Goal: Information Seeking & Learning: Learn about a topic

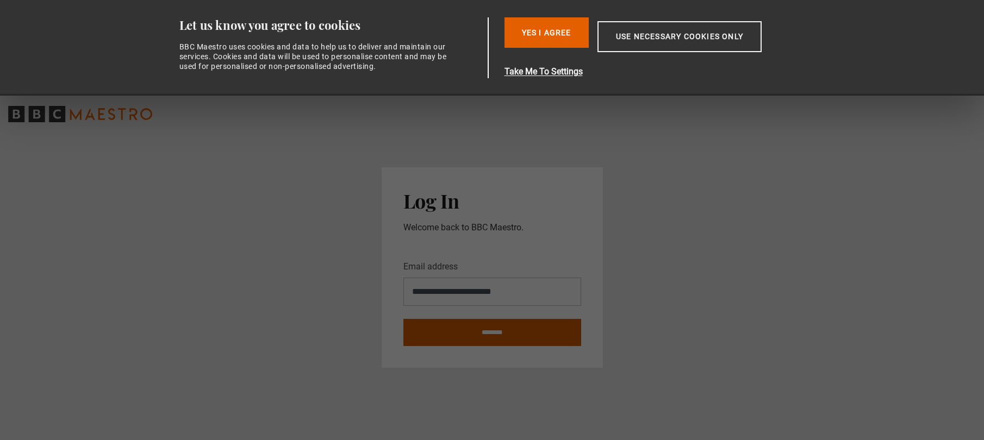
click at [505, 333] on input "********" at bounding box center [492, 332] width 178 height 27
type input "**********"
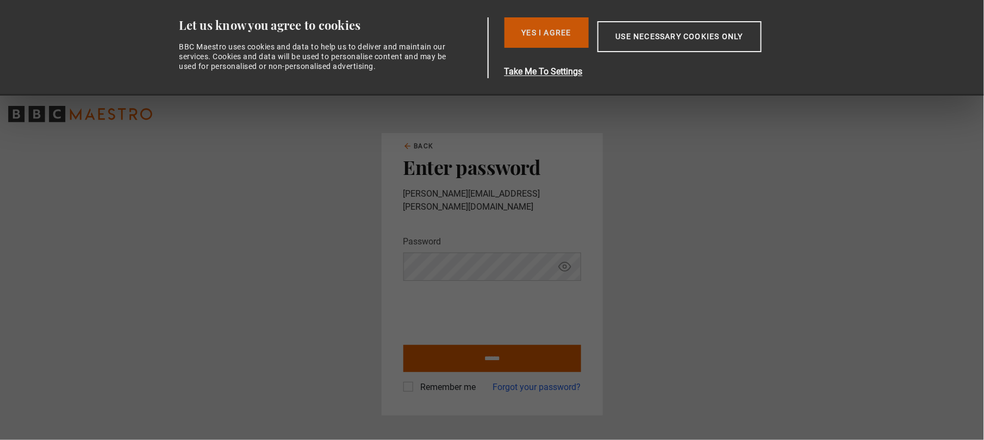
click at [561, 21] on button "Yes I Agree" at bounding box center [546, 32] width 84 height 30
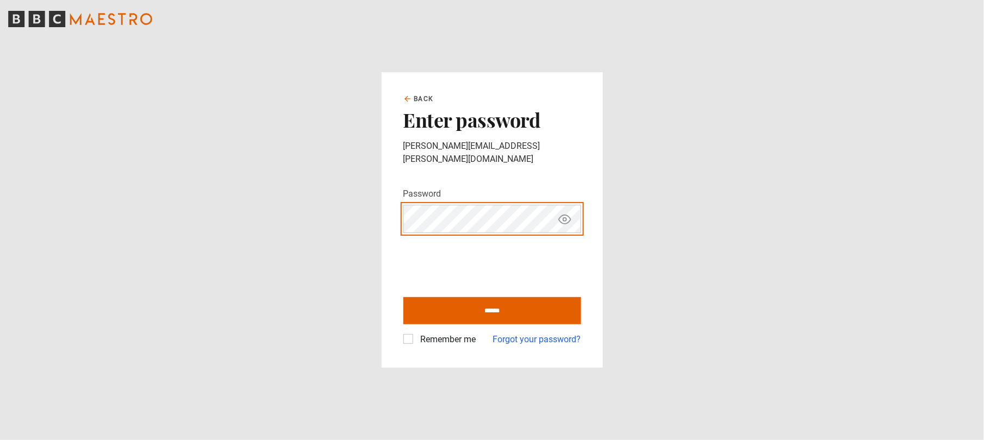
click at [310, 209] on main "Back Enter password lindsay.vail@outlook.com Password Your password is hidden *…" at bounding box center [492, 220] width 984 height 440
click at [403, 297] on input "******" at bounding box center [492, 310] width 178 height 27
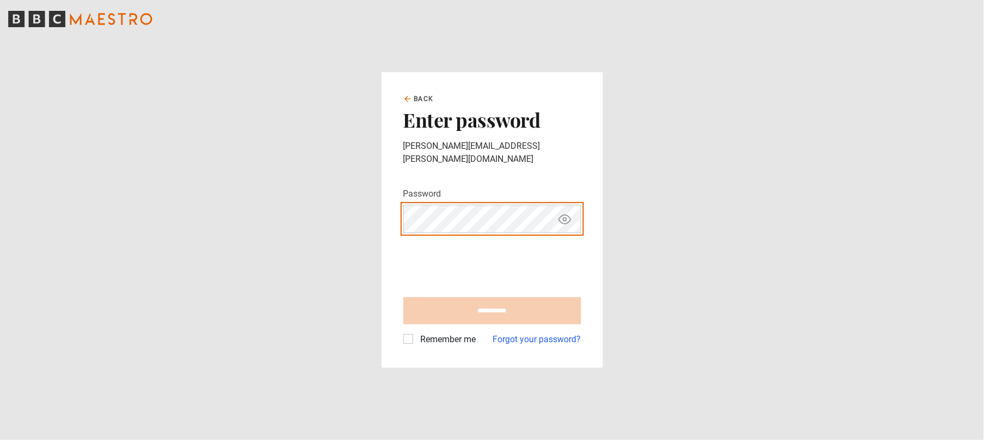
type input "**********"
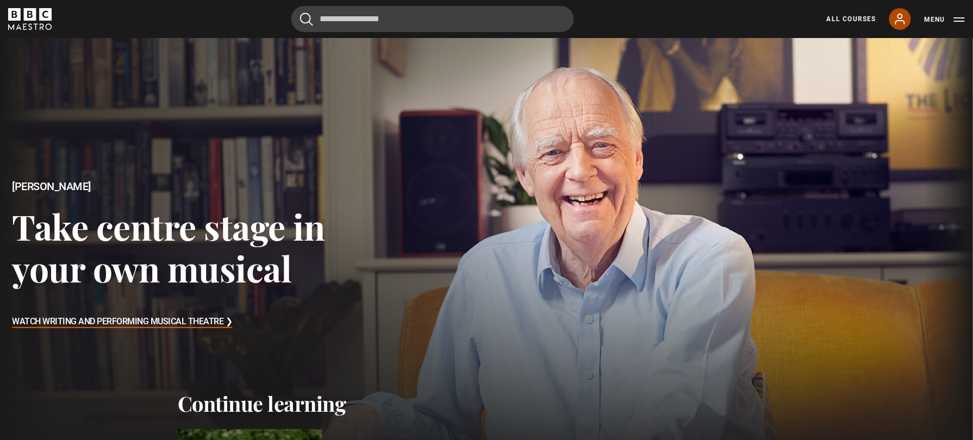
click at [909, 14] on link "My Account" at bounding box center [900, 19] width 22 height 22
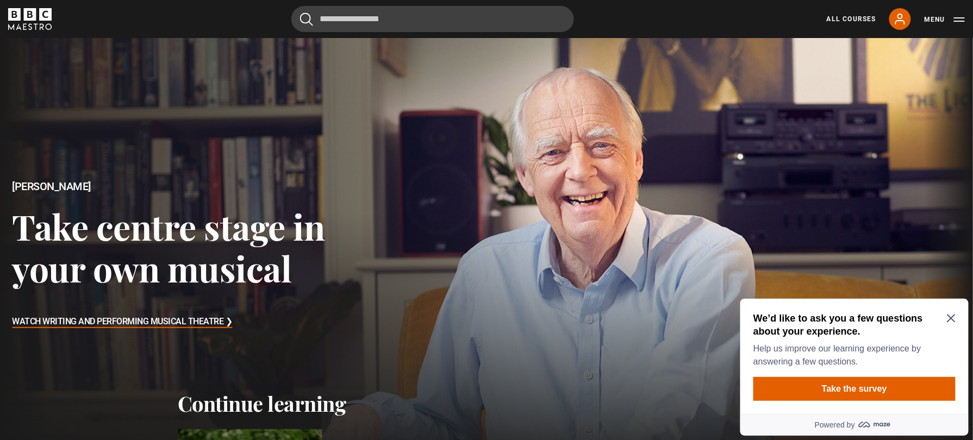
click at [953, 315] on icon "Close Maze Prompt" at bounding box center [950, 318] width 8 height 8
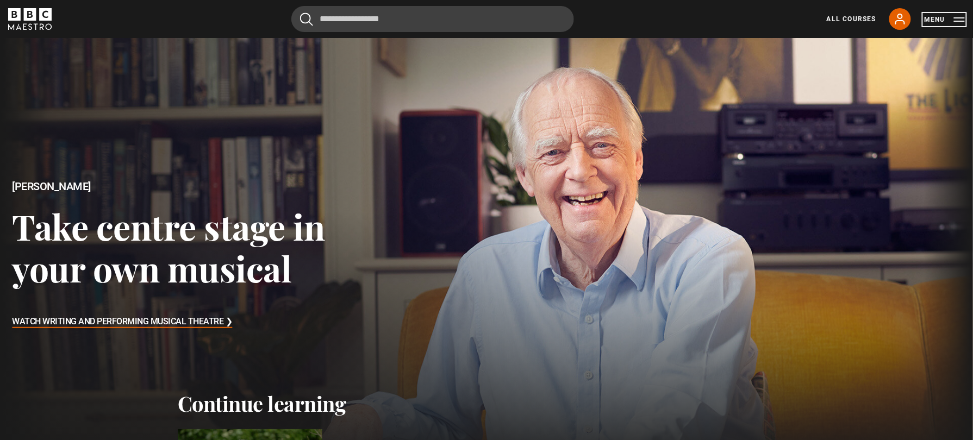
click at [958, 24] on button "Menu" at bounding box center [944, 19] width 41 height 11
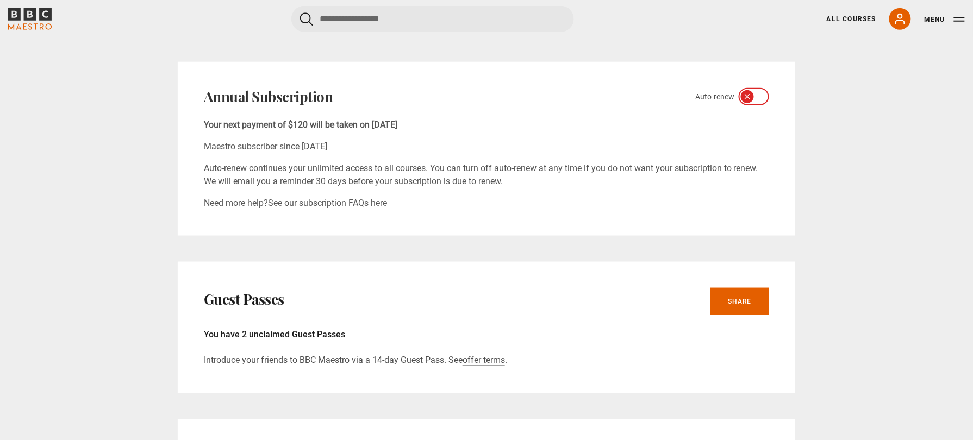
scroll to position [507, 0]
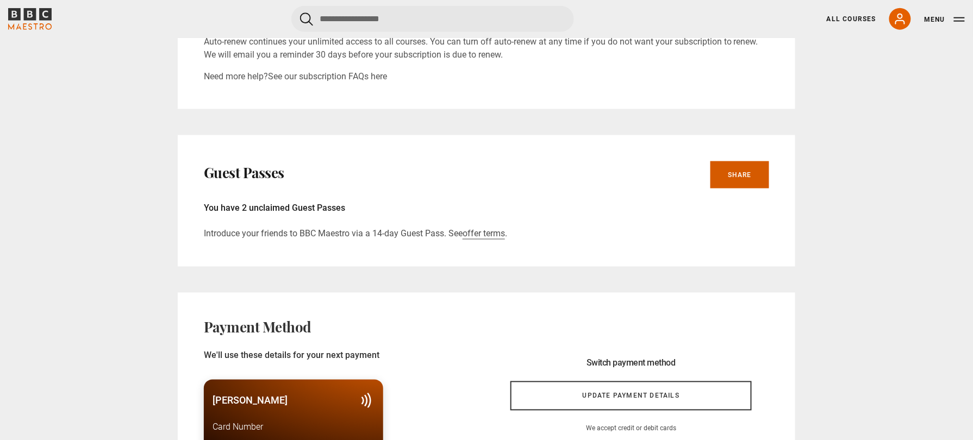
click at [761, 161] on link "Share" at bounding box center [739, 174] width 59 height 27
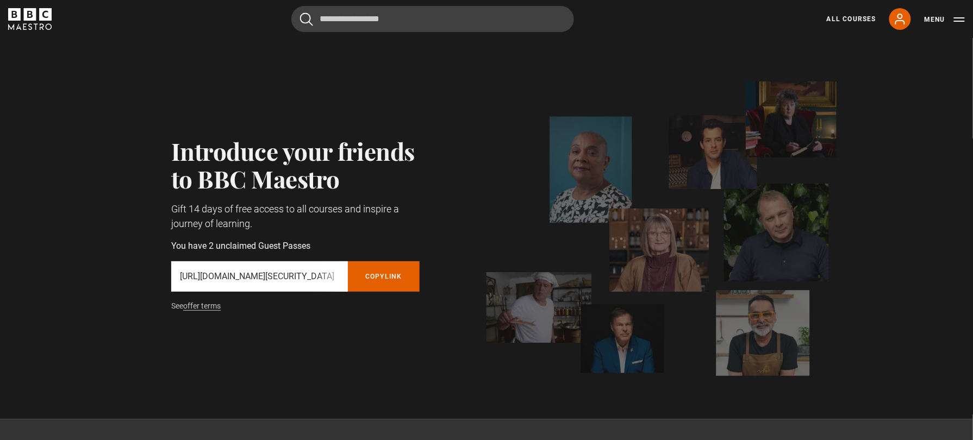
click at [25, 20] on icon "BBC Maestro" at bounding box center [30, 14] width 13 height 13
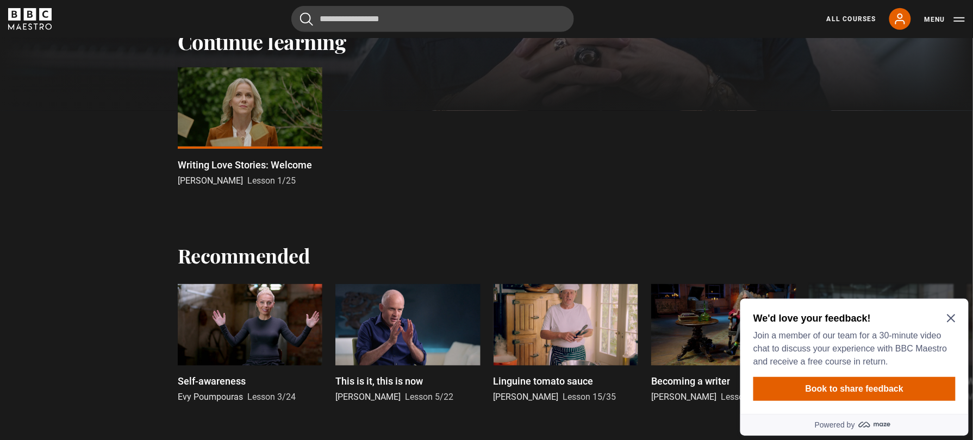
click at [956, 319] on div "We'd love your feedback! Join a member of our team for a 30-minute video chat t…" at bounding box center [854, 355] width 228 height 115
click at [953, 319] on icon "Close Maze Prompt" at bounding box center [950, 318] width 9 height 9
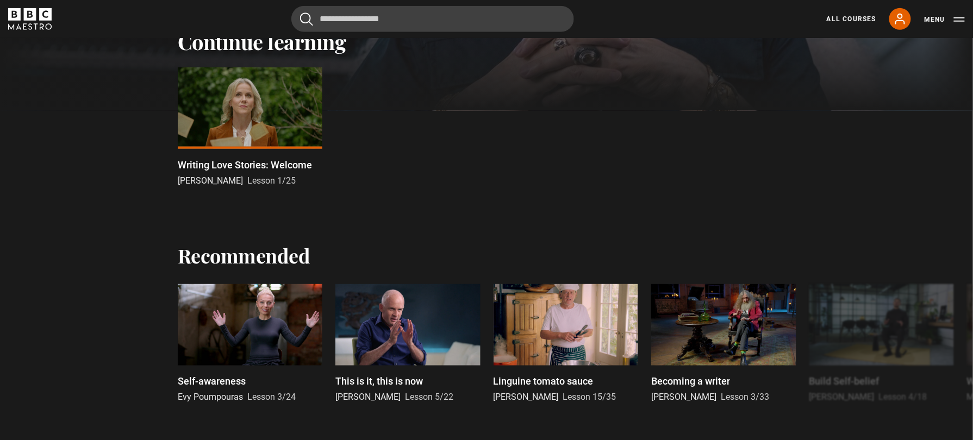
click at [279, 132] on div at bounding box center [250, 108] width 145 height 82
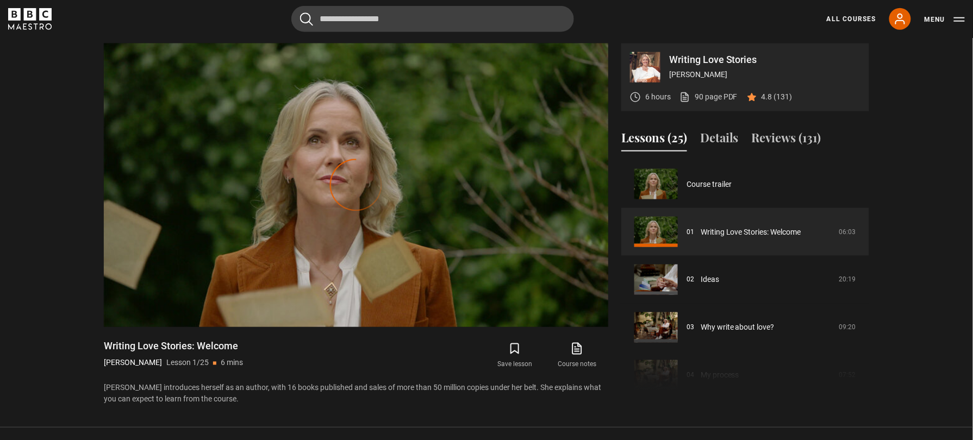
scroll to position [72, 0]
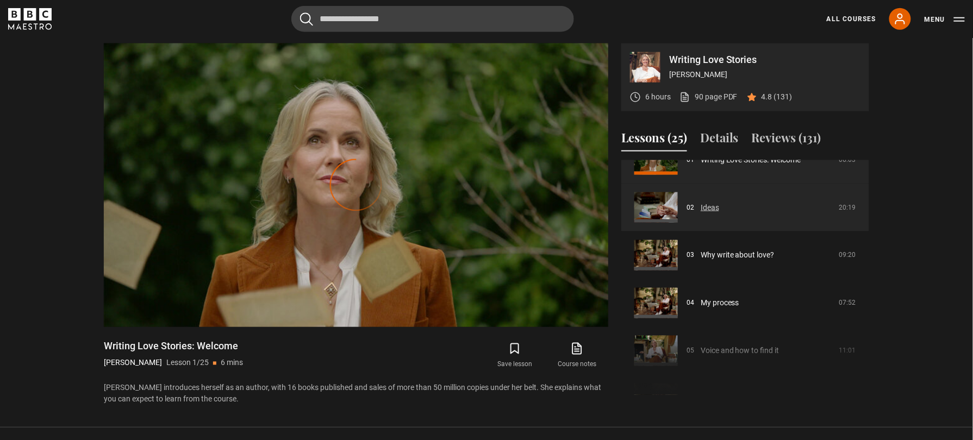
click at [719, 214] on link "Ideas" at bounding box center [710, 207] width 18 height 11
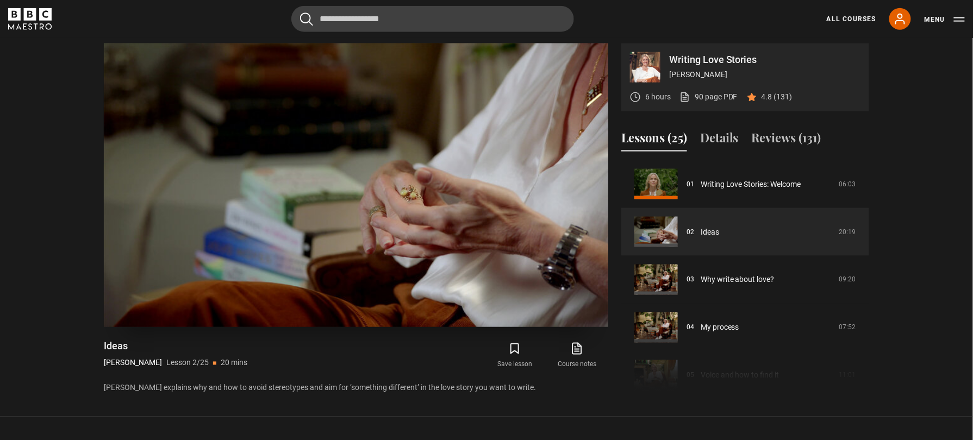
click at [266, 171] on video "Video Player" at bounding box center [356, 185] width 504 height 284
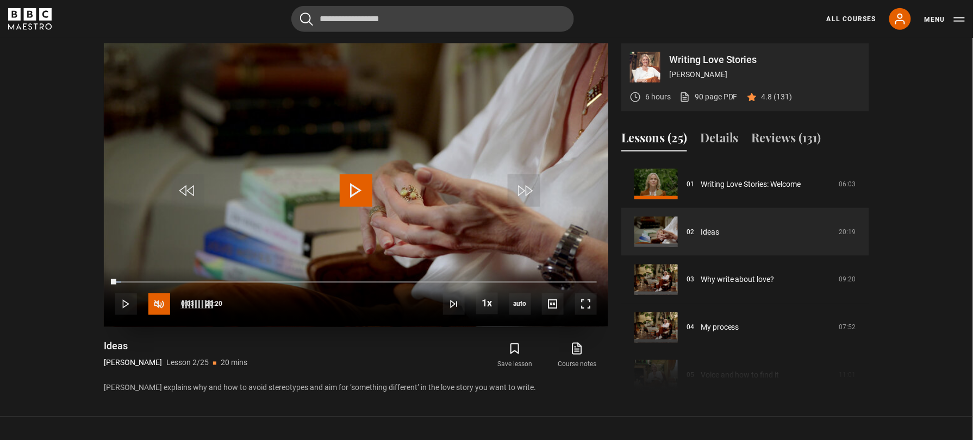
click at [155, 309] on span "Video Player" at bounding box center [159, 304] width 22 height 22
click at [347, 198] on span "Video Player" at bounding box center [356, 190] width 33 height 33
click at [215, 307] on div "80%" at bounding box center [215, 305] width 1 height 8
click at [950, 205] on section "Writing Love Stories [PERSON_NAME] 6 hours 90 page PDF (opens in new tab) 4.8 (…" at bounding box center [486, 208] width 973 height 417
click at [590, 301] on span "Video Player" at bounding box center [586, 304] width 22 height 22
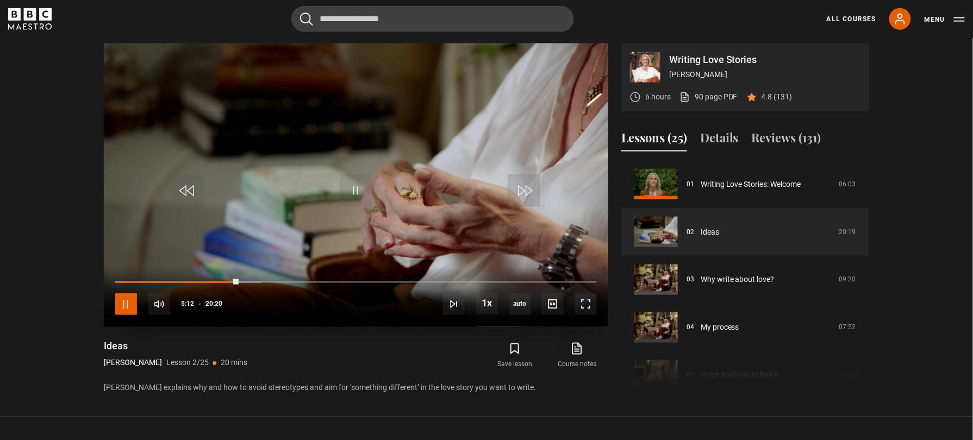
click at [116, 305] on span "Video Player" at bounding box center [126, 304] width 22 height 22
